Goal: Transaction & Acquisition: Purchase product/service

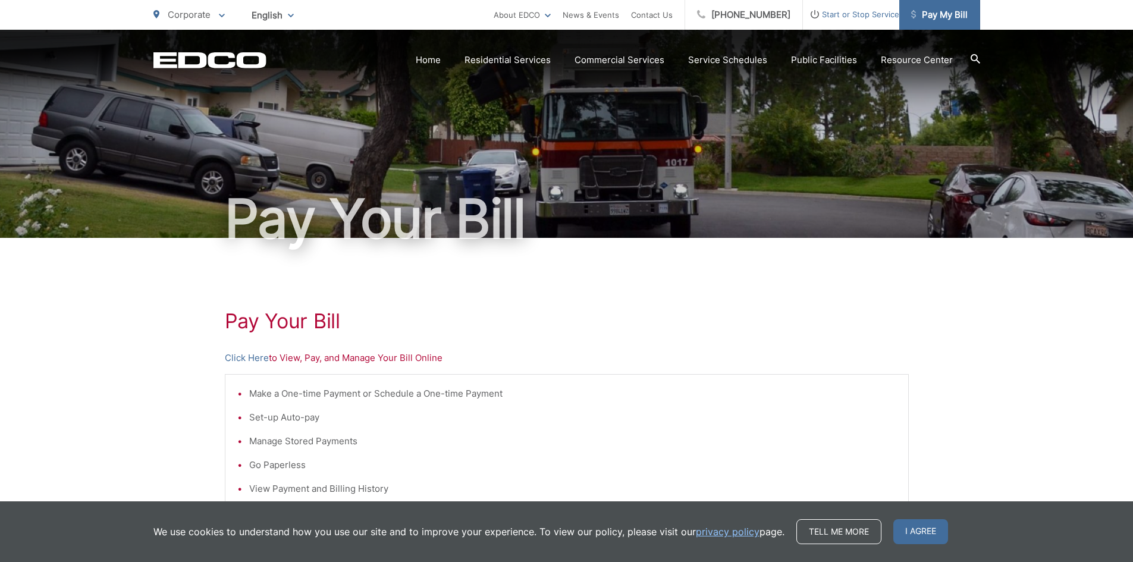
click at [942, 13] on span "Pay My Bill" at bounding box center [939, 15] width 57 height 14
click at [438, 61] on link "Home" at bounding box center [428, 60] width 25 height 14
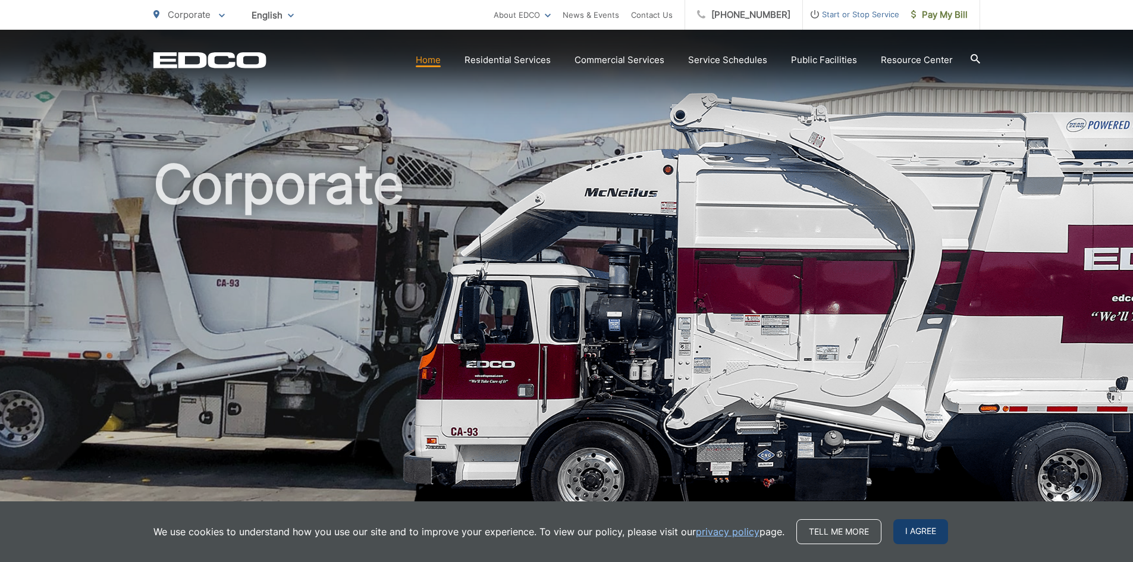
click at [933, 531] on span "I agree" at bounding box center [920, 531] width 55 height 25
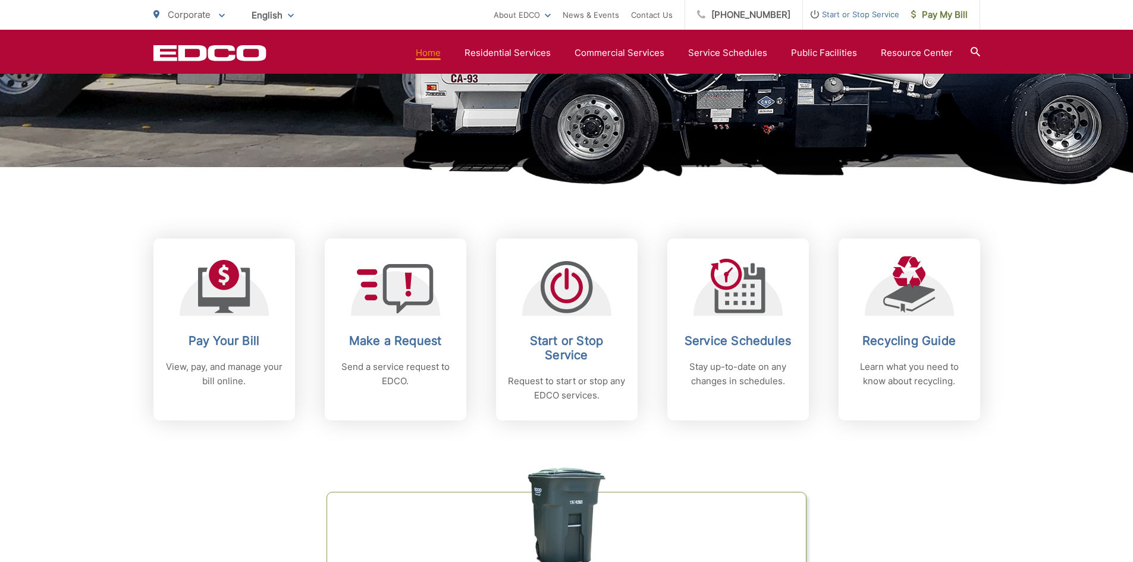
scroll to position [354, 0]
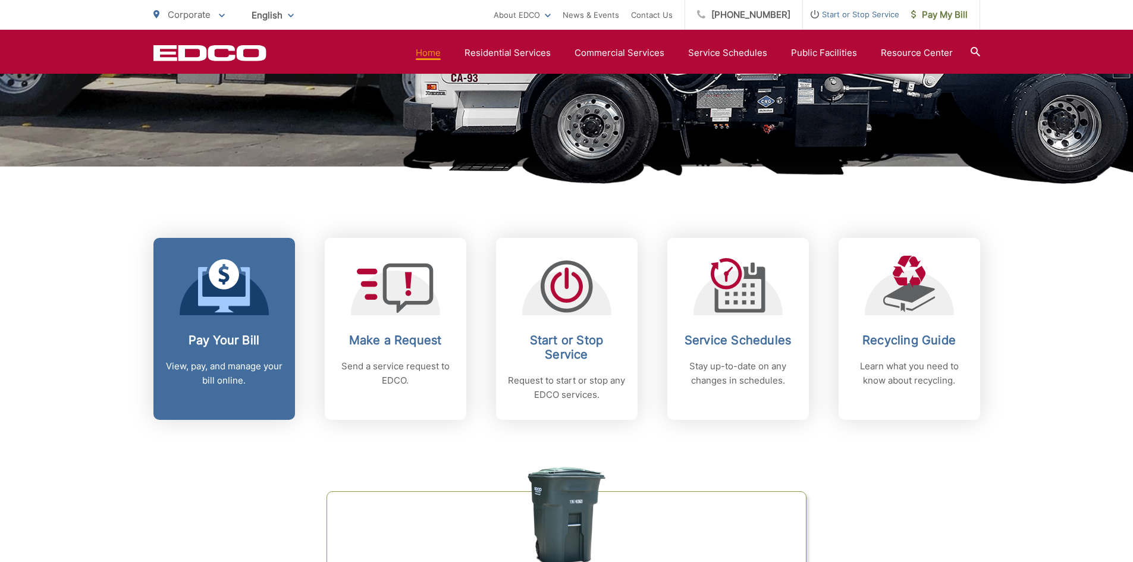
click at [219, 349] on div "Pay Your Bill View, pay, and manage your bill online." at bounding box center [224, 360] width 118 height 55
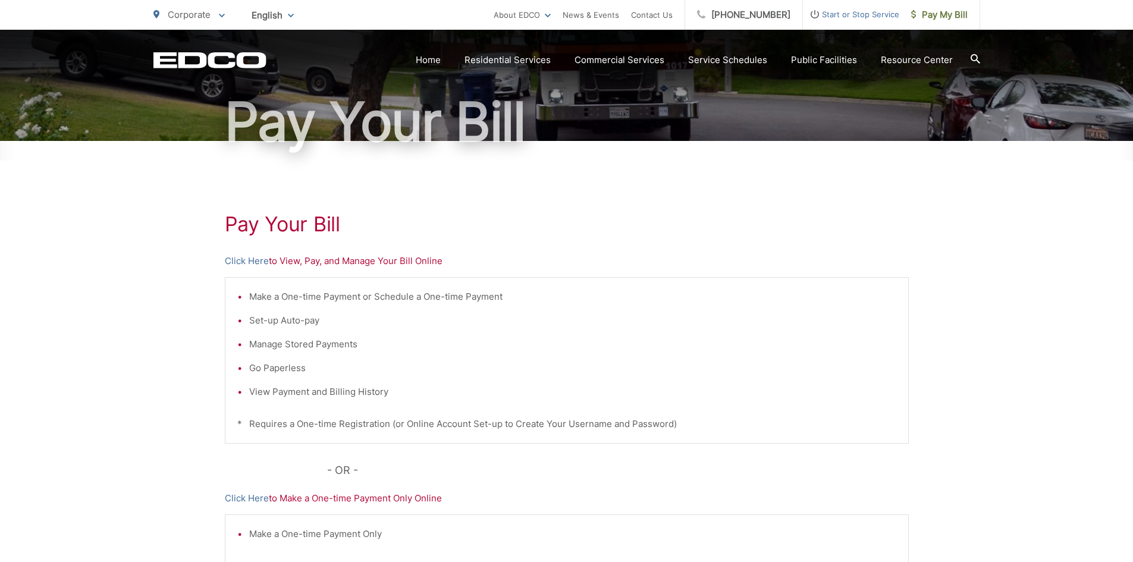
scroll to position [98, 0]
click at [250, 259] on link "Click Here" at bounding box center [247, 260] width 44 height 14
